Goal: Task Accomplishment & Management: Complete application form

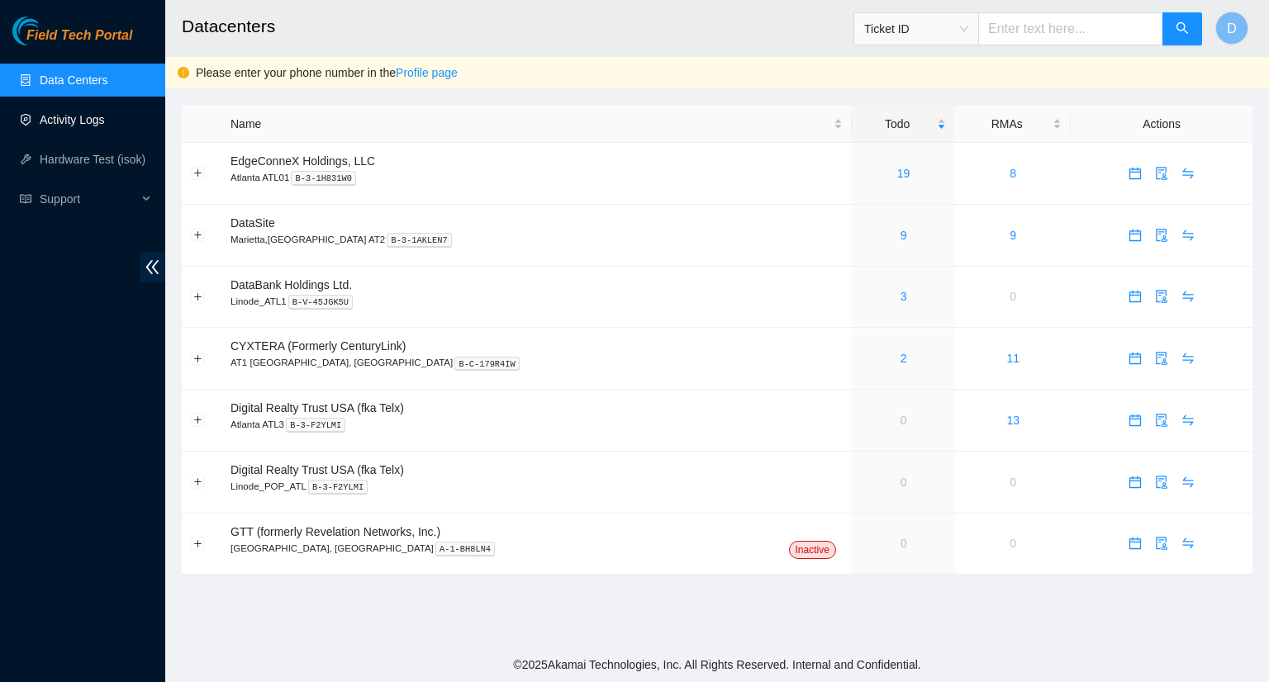
click at [60, 126] on link "Activity Logs" at bounding box center [72, 119] width 65 height 13
click at [86, 121] on link "Activity Logs" at bounding box center [72, 119] width 65 height 13
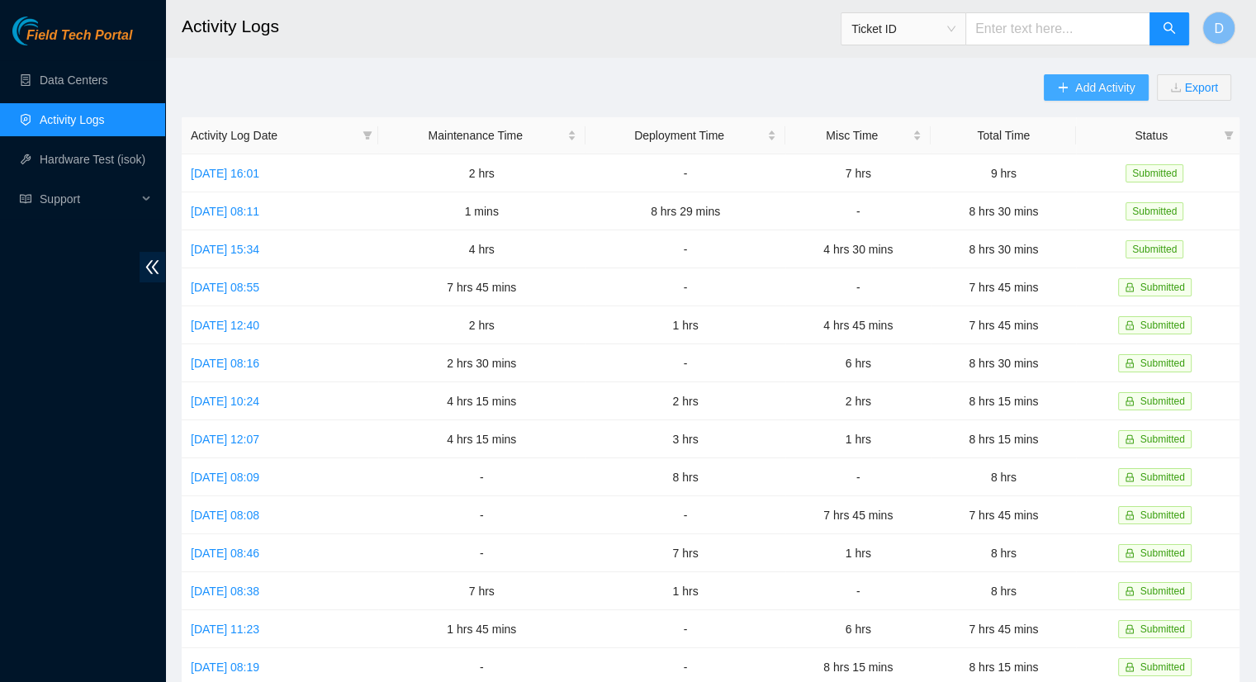
click at [1084, 98] on button "Add Activity" at bounding box center [1096, 87] width 104 height 26
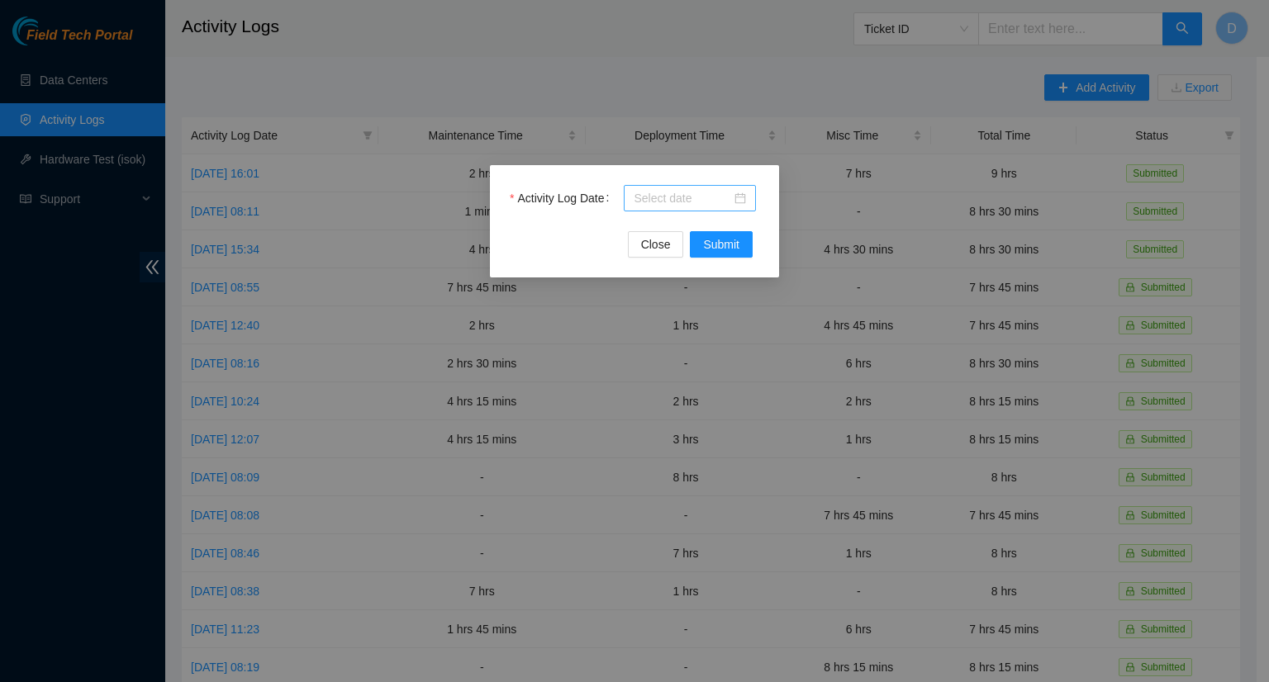
click at [642, 200] on input "Activity Log Date" at bounding box center [681, 198] width 97 height 18
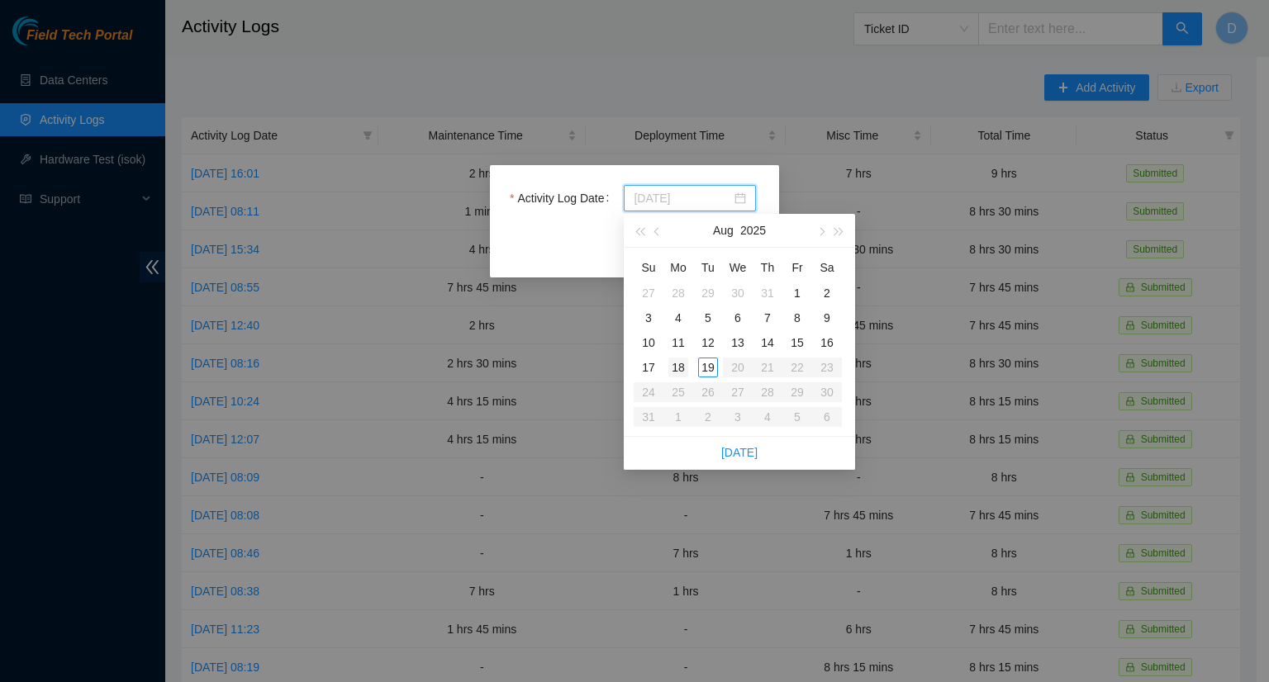
type input "[DATE]"
click at [681, 370] on div "18" at bounding box center [678, 368] width 20 height 20
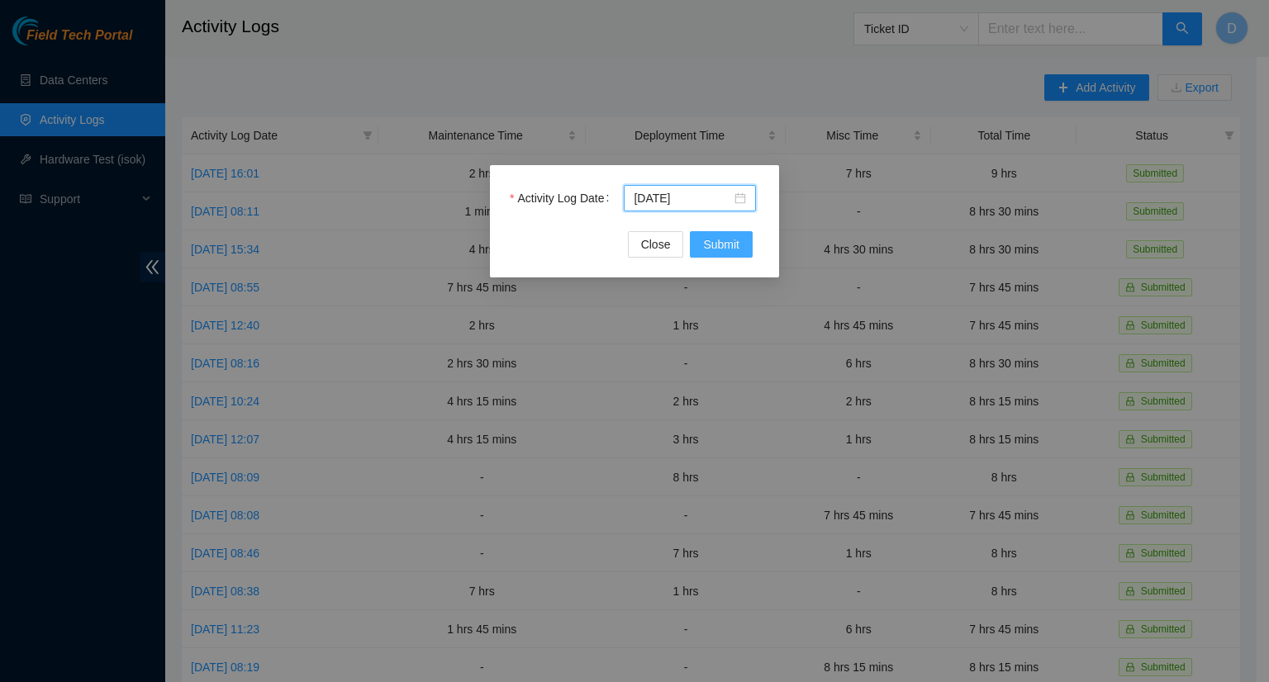
click at [723, 248] on span "Submit" at bounding box center [721, 244] width 36 height 18
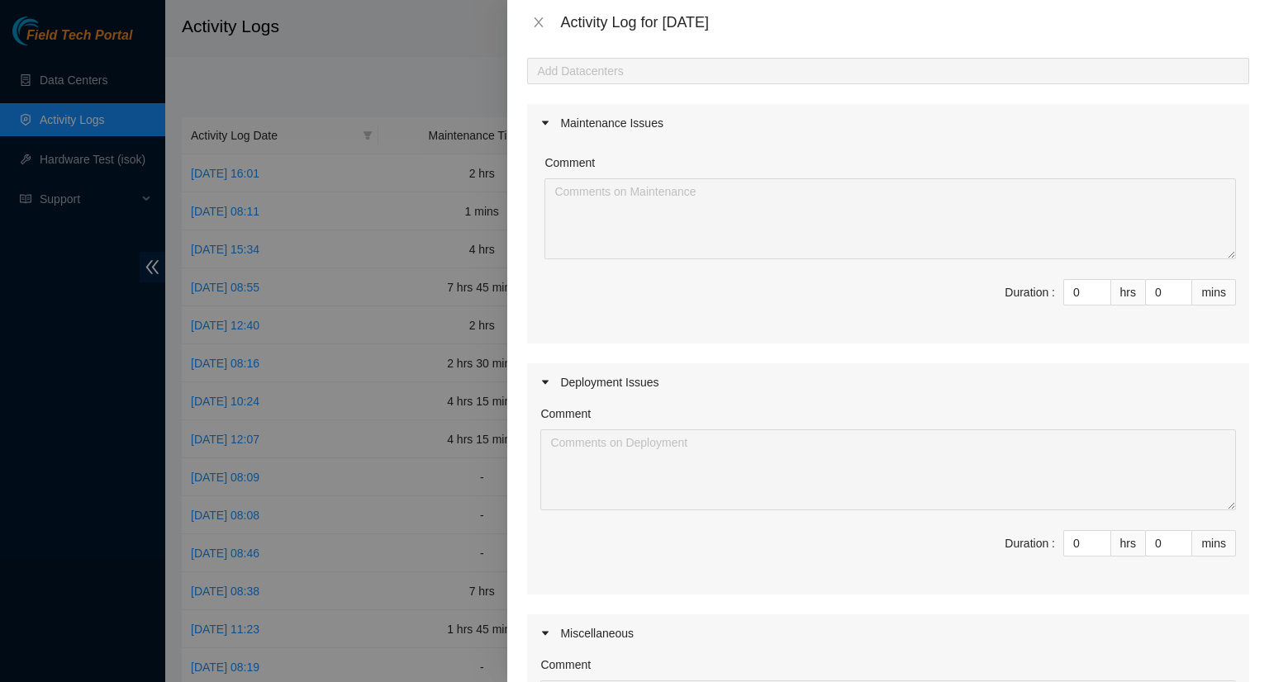
scroll to position [83, 0]
type input "1"
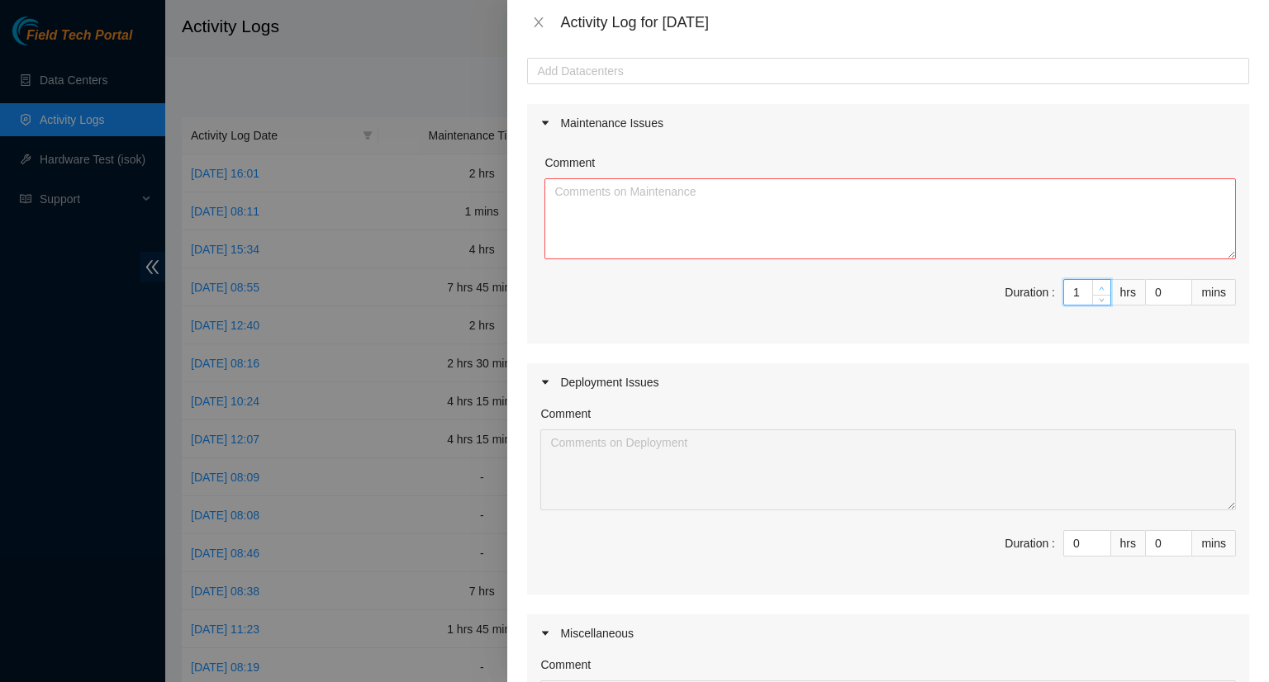
click at [1098, 287] on icon "up" at bounding box center [1101, 289] width 6 height 6
type input "2"
click at [1098, 287] on icon "up" at bounding box center [1101, 289] width 6 height 6
type input "3"
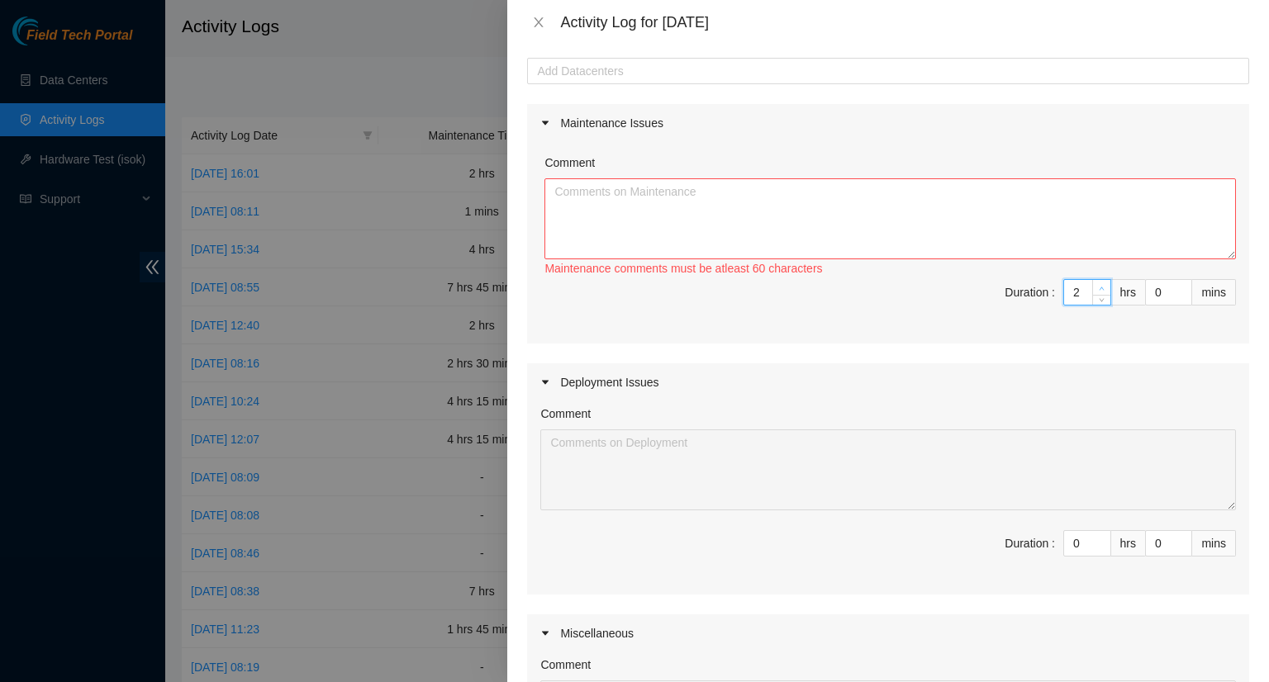
type input "3"
click at [1098, 287] on icon "up" at bounding box center [1101, 289] width 6 height 6
type input "4"
click at [1098, 287] on icon "up" at bounding box center [1101, 289] width 6 height 6
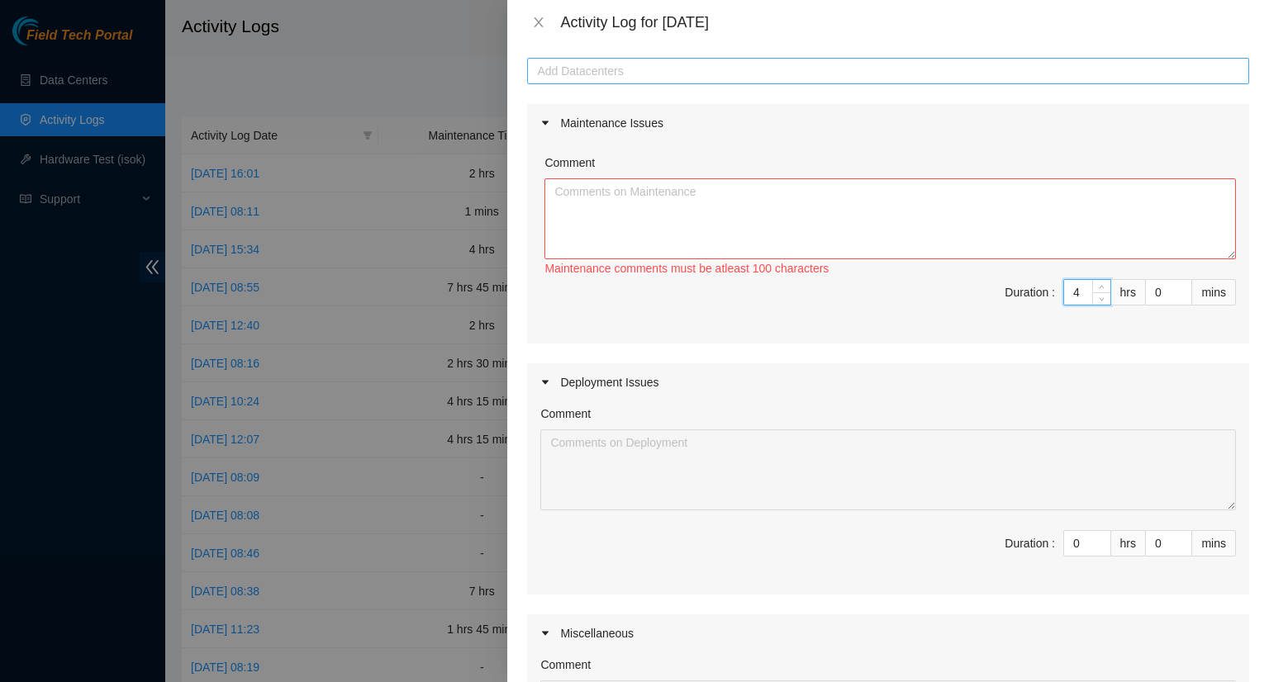
click at [572, 70] on div at bounding box center [888, 71] width 714 height 20
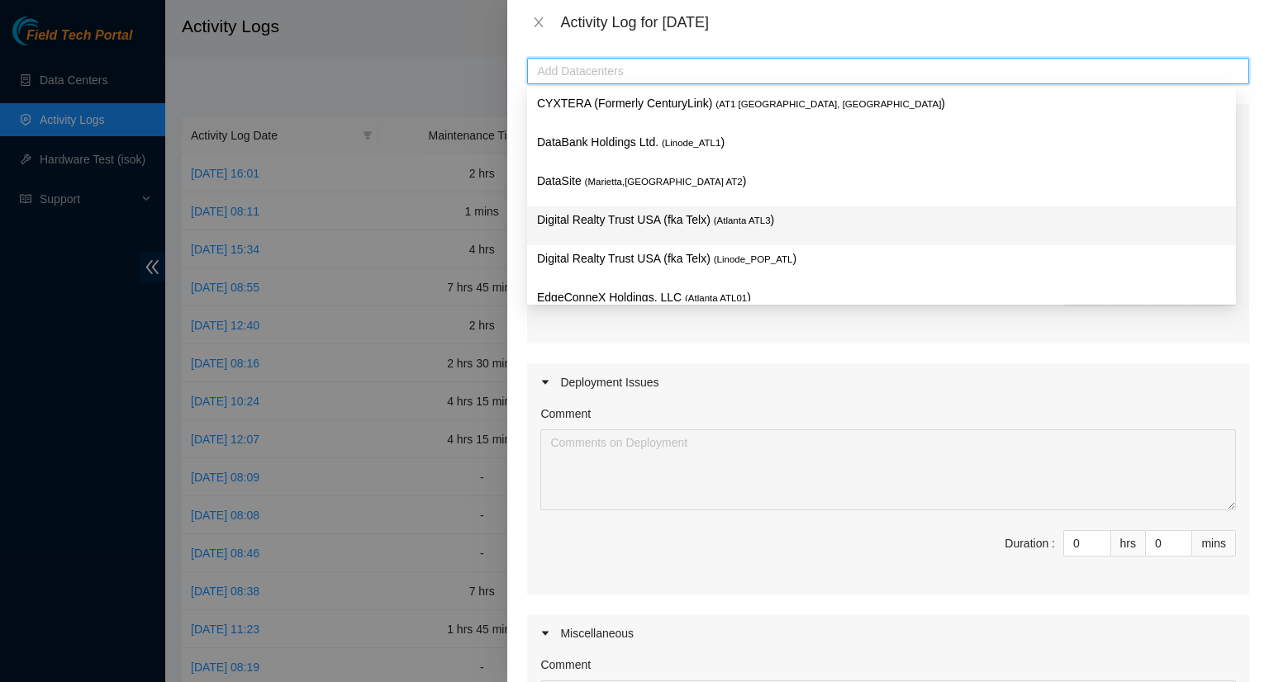
click at [602, 229] on p "Digital Realty Trust USA (fka Telx) ( Atlanta ATL3 )" at bounding box center [881, 220] width 689 height 19
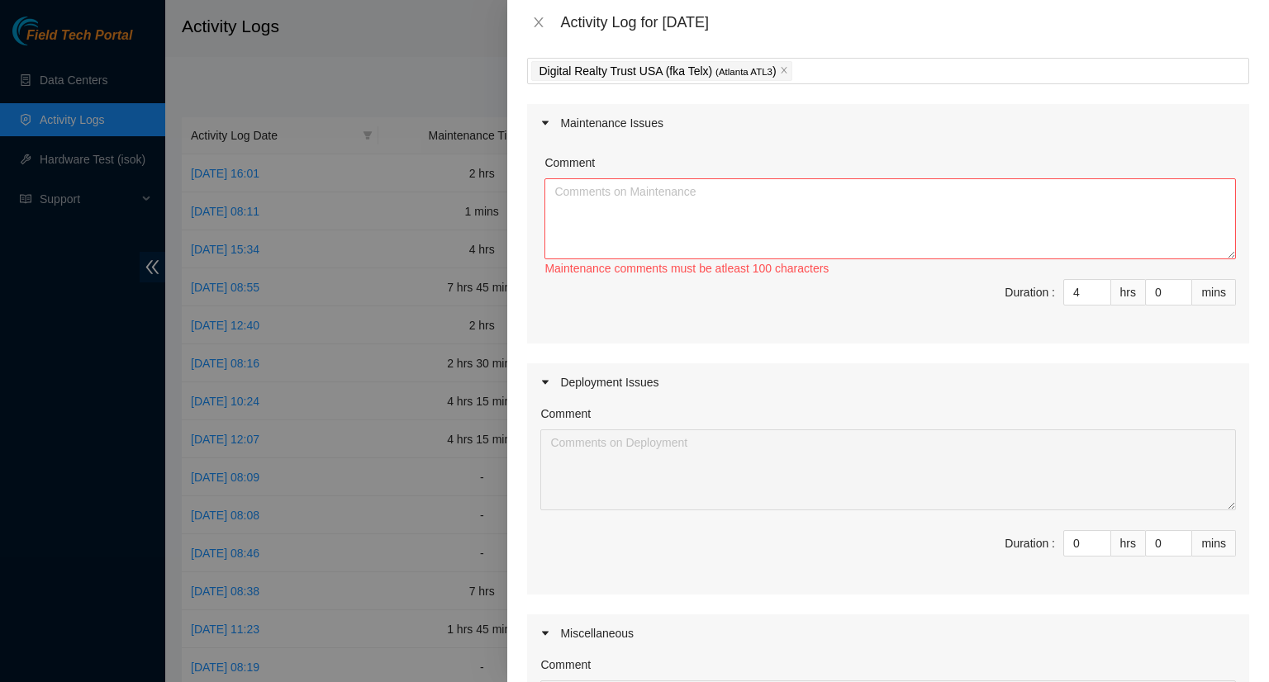
click at [895, 358] on div "Maintenance Issues Comment Maintenance comments must be atleast 100 characters …" at bounding box center [888, 475] width 722 height 742
click at [587, 190] on textarea "Comment" at bounding box center [889, 218] width 691 height 81
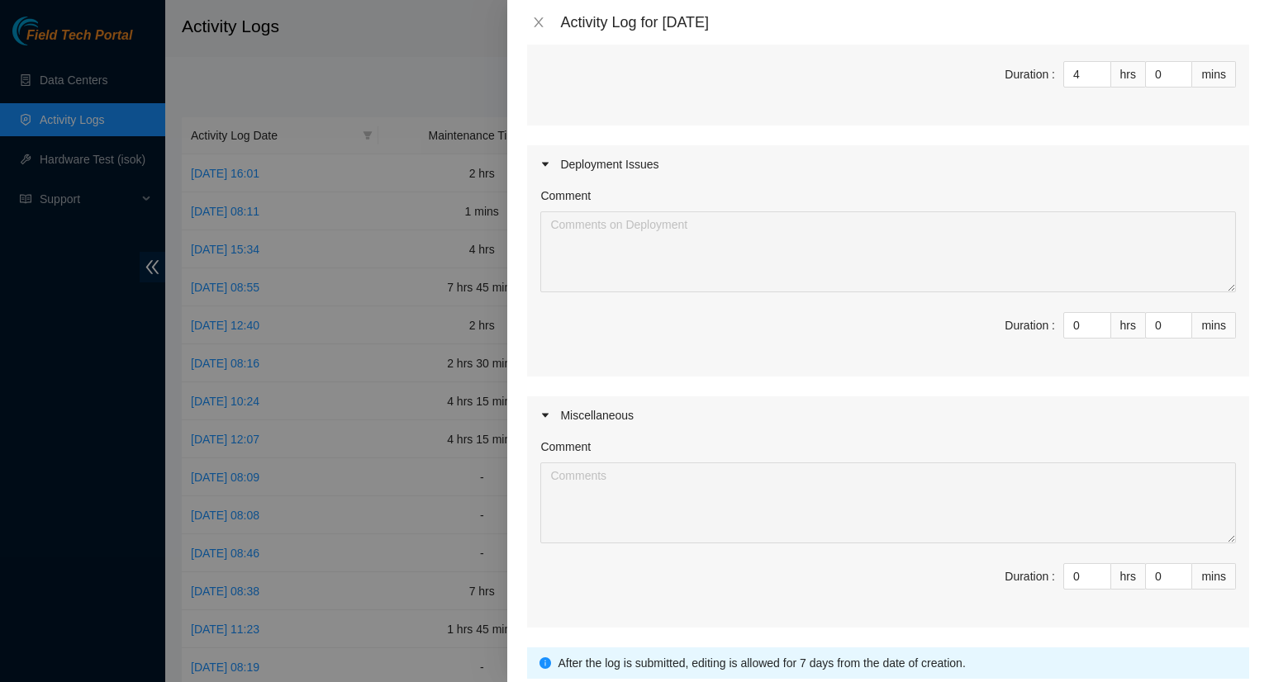
scroll to position [330, 0]
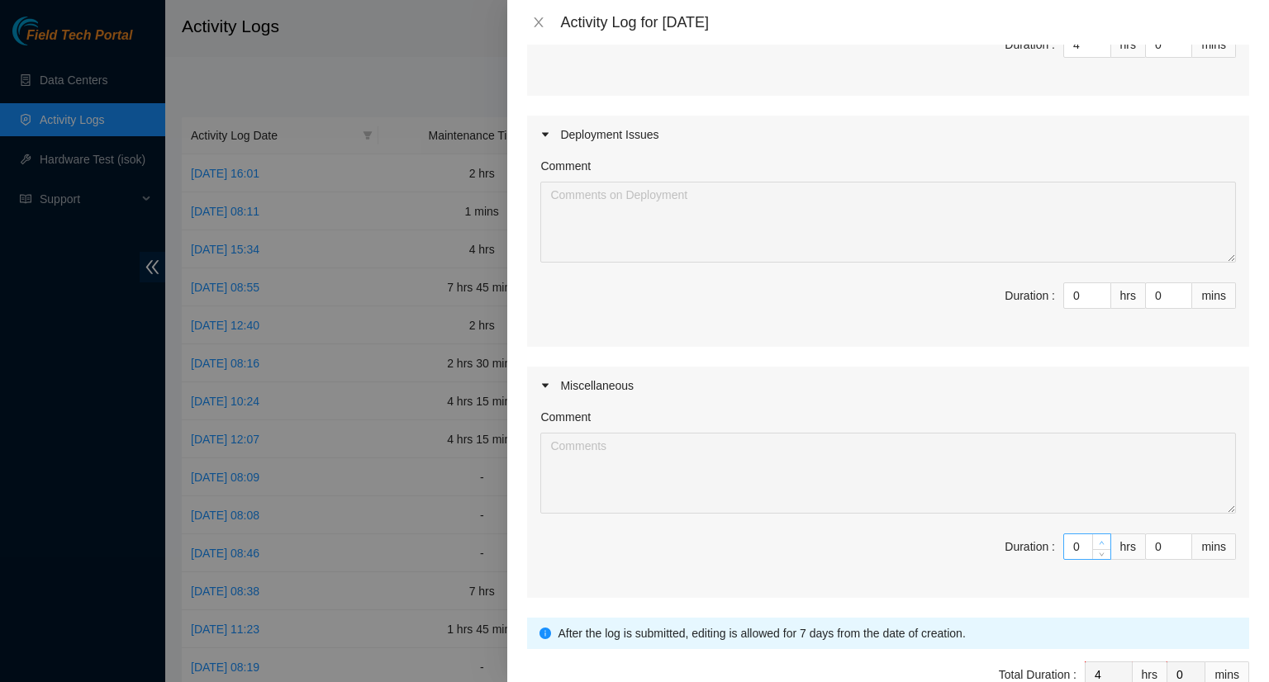
type textarea "- Worked on PEACE maintenance ticket B-W-13L4DN3 - coordinated with Johan and D…"
type input "1"
type input "5"
click at [1097, 538] on span "up" at bounding box center [1102, 543] width 10 height 10
type input "2"
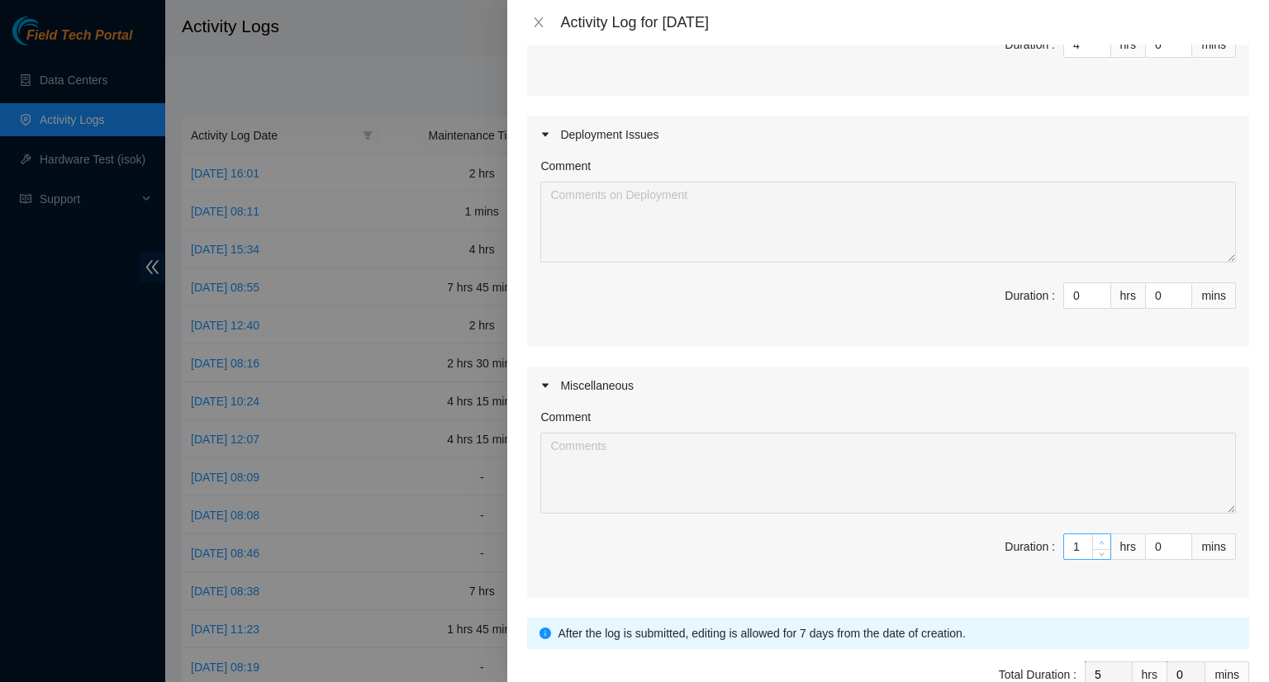
type input "6"
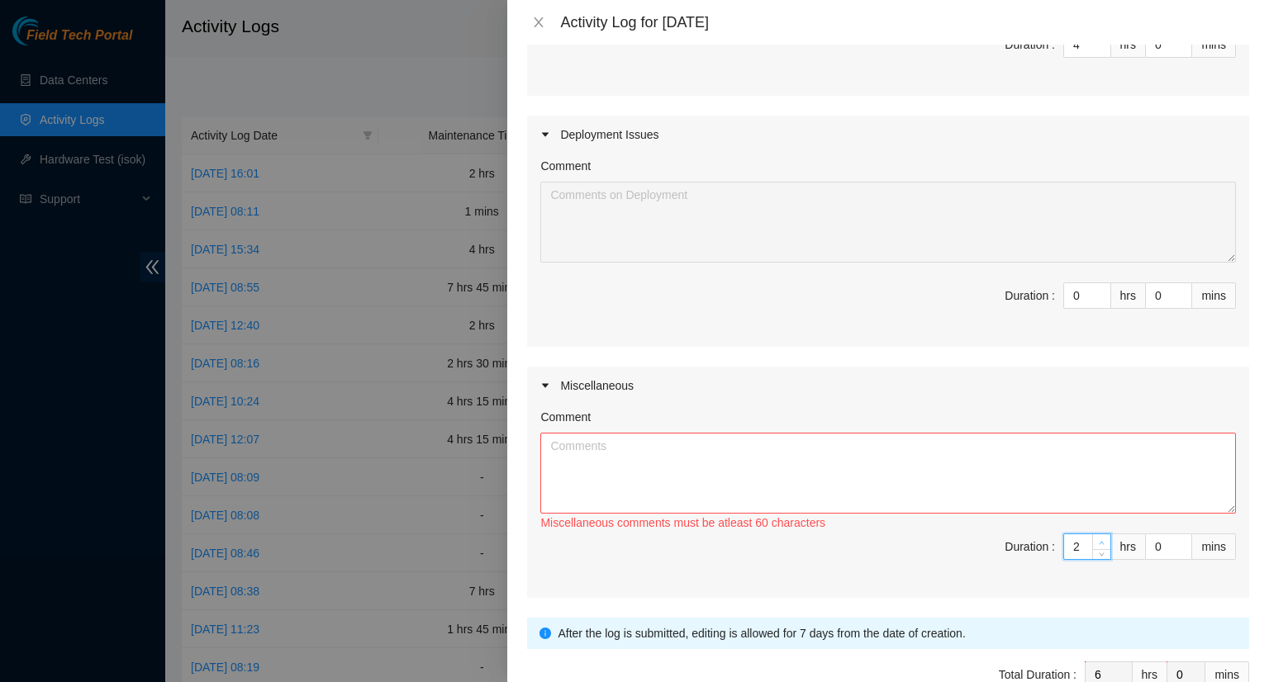
click at [1097, 538] on span "up" at bounding box center [1102, 543] width 10 height 10
type input "3"
type input "7"
click at [1097, 538] on span "up" at bounding box center [1102, 543] width 10 height 10
type input "4"
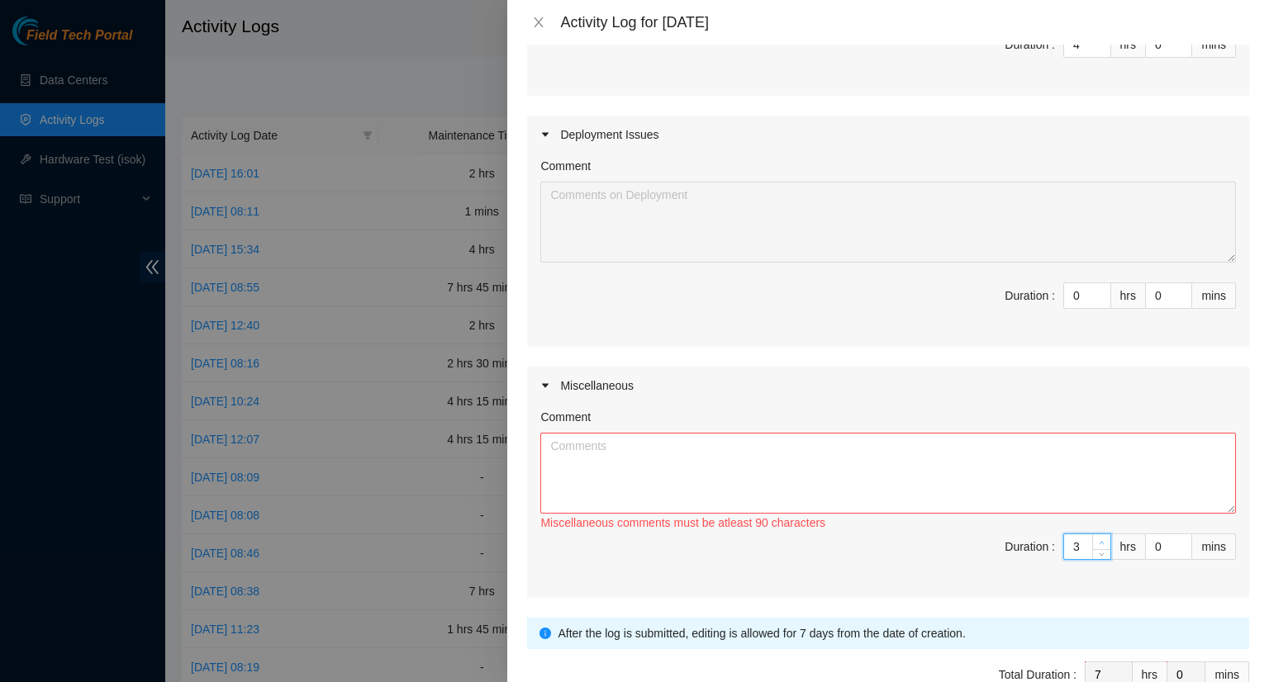
type input "8"
click at [1097, 538] on span "up" at bounding box center [1102, 543] width 10 height 10
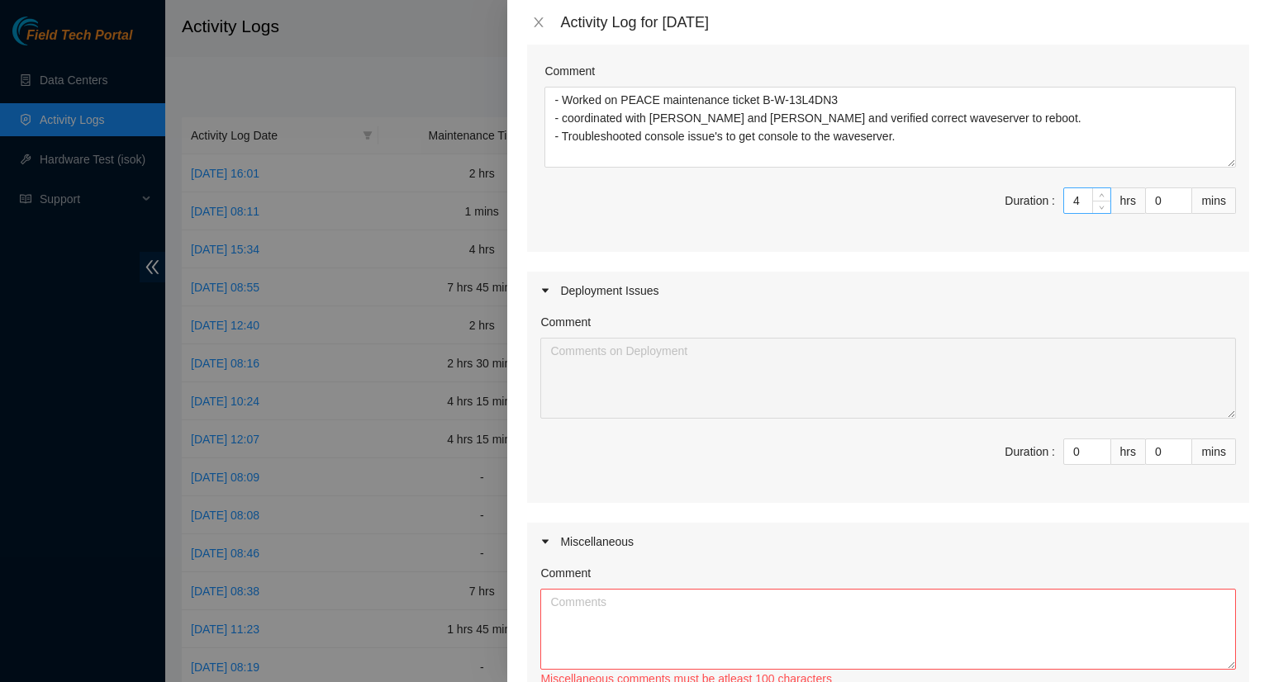
scroll to position [165, 0]
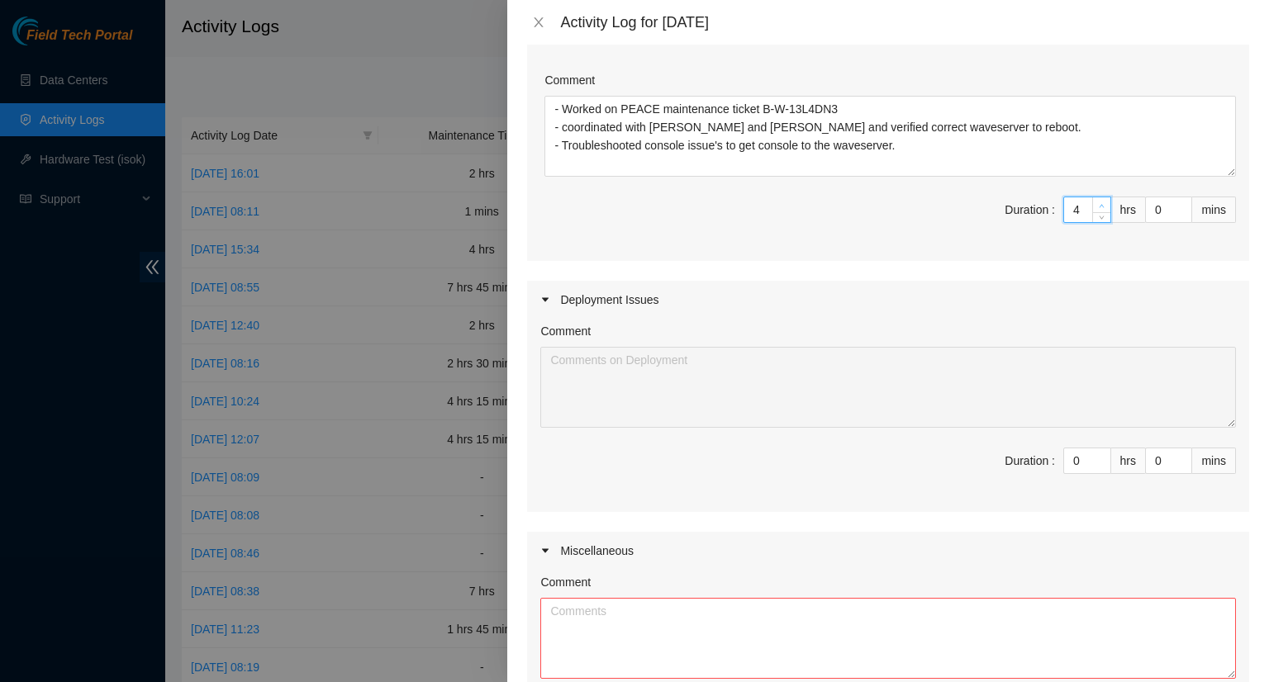
type input "5"
type input "9"
click at [1098, 203] on icon "up" at bounding box center [1101, 206] width 6 height 6
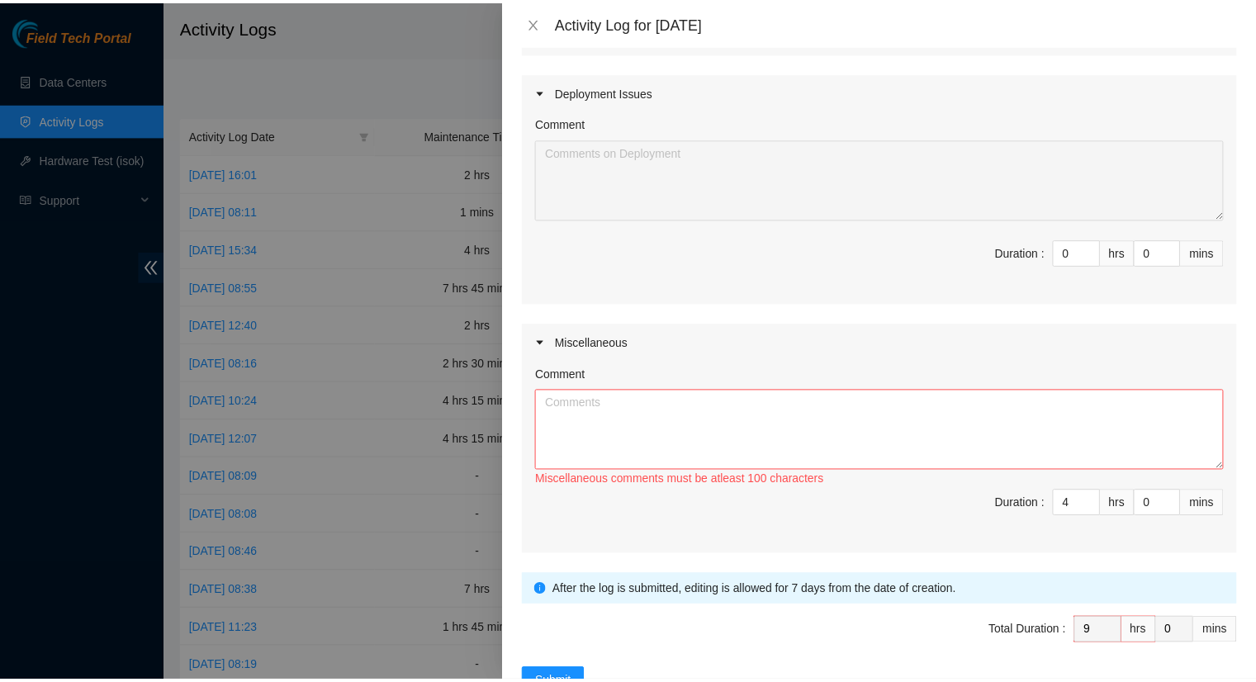
scroll to position [413, 0]
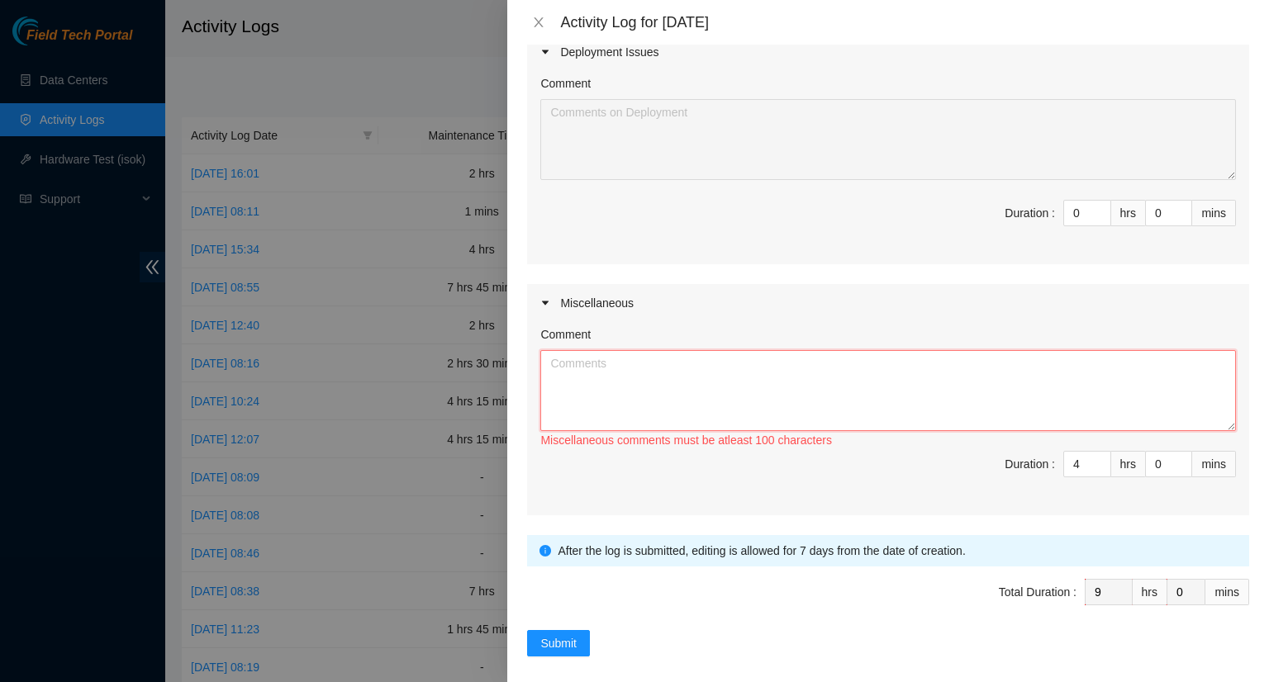
click at [569, 379] on textarea "Comment" at bounding box center [887, 390] width 695 height 81
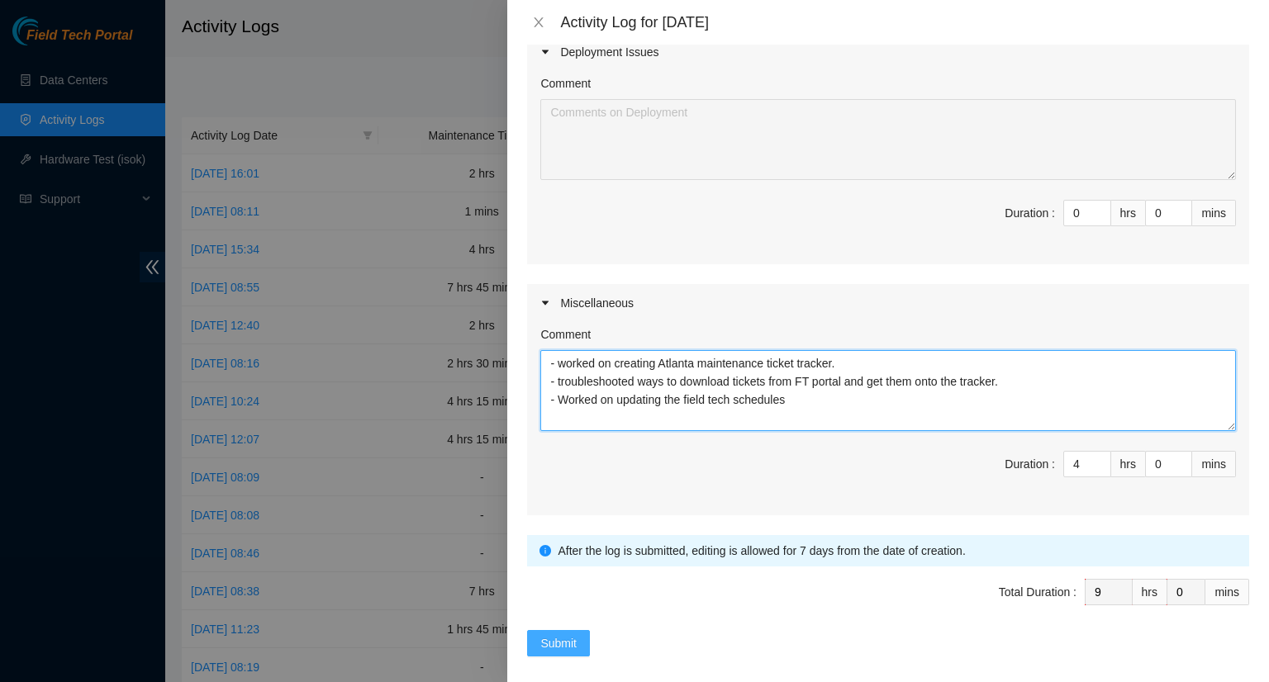
type textarea "- worked on creating Atlanta maintenance ticket tracker. - troubleshooted ways …"
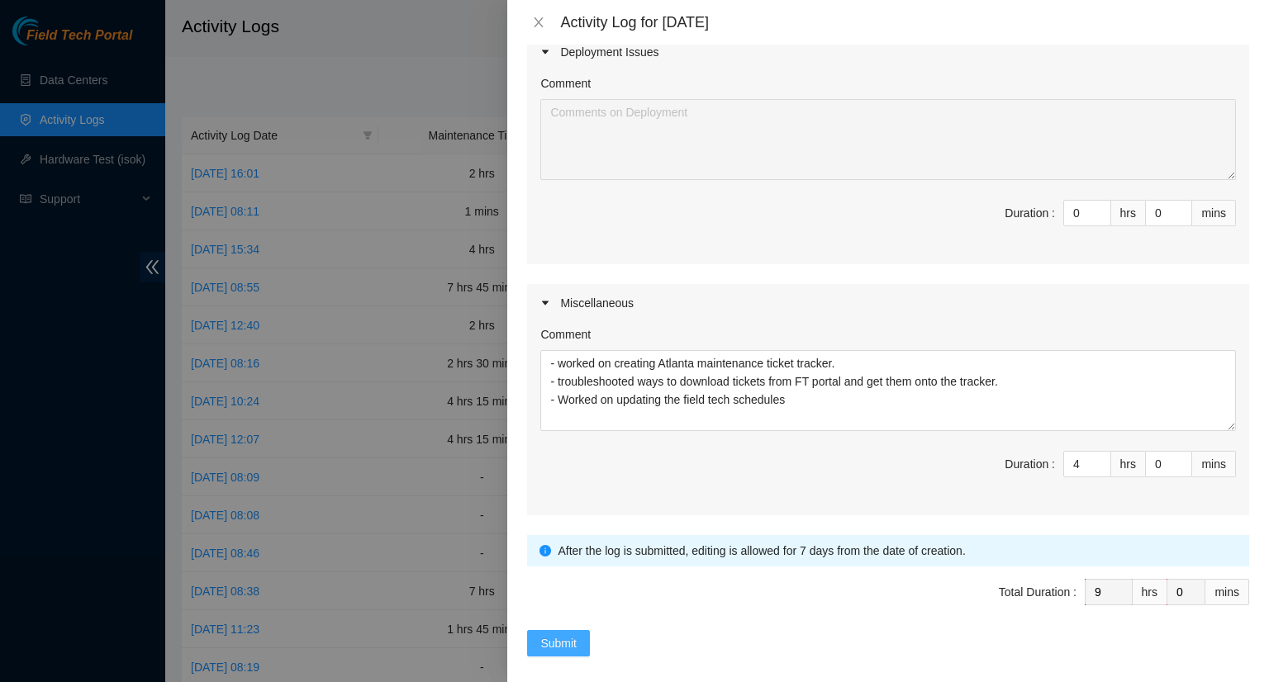
click at [557, 638] on span "Submit" at bounding box center [558, 643] width 36 height 18
